Goal: Task Accomplishment & Management: Complete application form

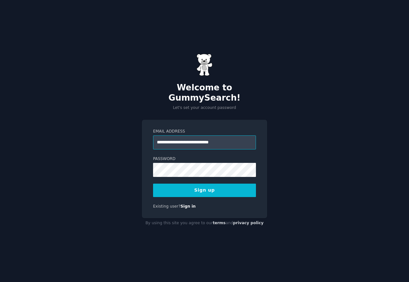
type input "**********"
click at [197, 186] on button "Sign up" at bounding box center [204, 190] width 103 height 13
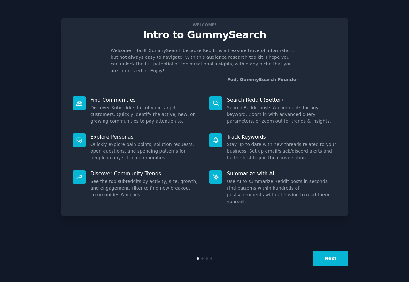
click at [330, 262] on button "Next" at bounding box center [330, 259] width 34 height 16
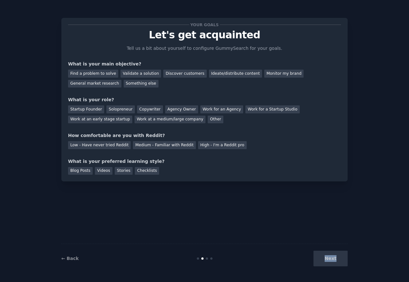
click at [330, 262] on div "Next" at bounding box center [300, 259] width 96 height 16
click at [121, 107] on div "Solopreneur" at bounding box center [120, 109] width 28 height 8
click at [327, 263] on div "Next" at bounding box center [300, 259] width 96 height 16
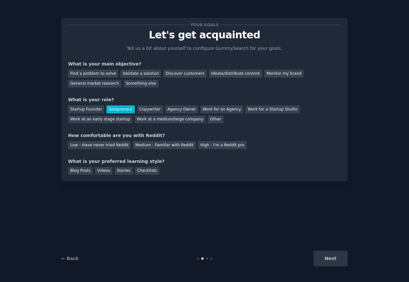
click at [326, 257] on div "Next" at bounding box center [300, 259] width 96 height 16
click at [140, 74] on div "Validate a solution" at bounding box center [140, 74] width 41 height 8
click at [106, 76] on div "Find a problem to solve" at bounding box center [93, 74] width 50 height 8
click at [158, 148] on div "Medium - Familiar with Reddit" at bounding box center [164, 145] width 63 height 8
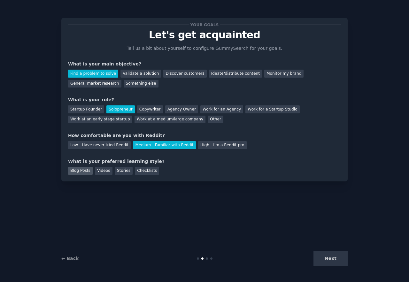
click at [79, 169] on div "Blog Posts" at bounding box center [80, 171] width 25 height 8
click at [100, 174] on div "Videos" at bounding box center [104, 171] width 18 height 8
click at [83, 170] on div "Blog Posts" at bounding box center [80, 171] width 25 height 8
click at [341, 261] on button "Next" at bounding box center [330, 259] width 34 height 16
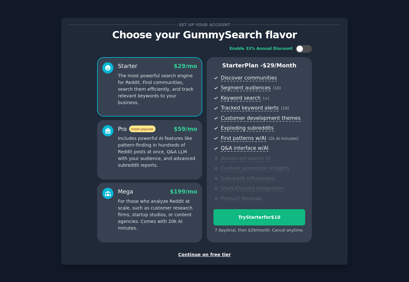
click at [209, 252] on div "Continue on free tier" at bounding box center [204, 254] width 273 height 7
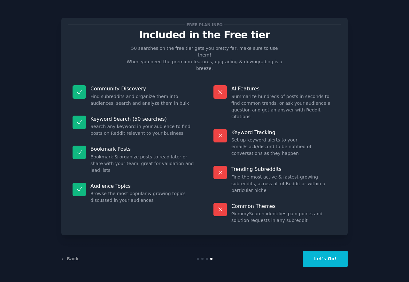
click at [336, 260] on button "Let's Go!" at bounding box center [325, 259] width 45 height 16
